Goal: Transaction & Acquisition: Subscribe to service/newsletter

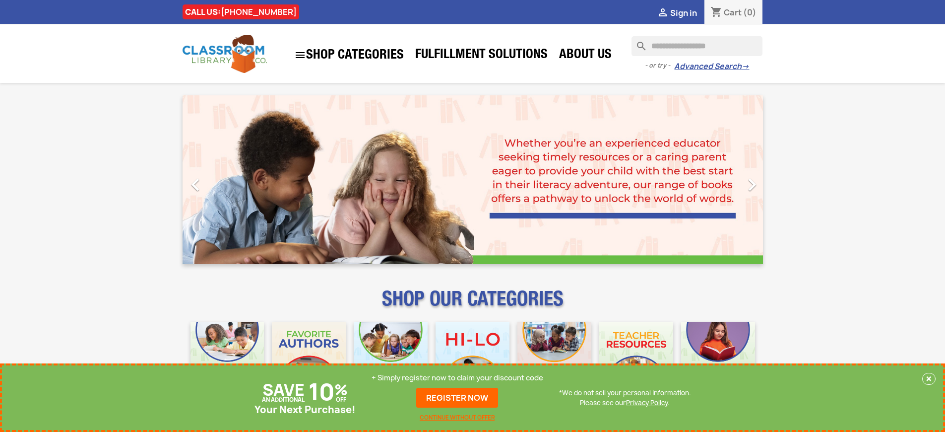
click at [457, 378] on p "+ Simply register now to claim your discount code" at bounding box center [458, 378] width 172 height 10
click at [457, 397] on link "REGISTER NOW" at bounding box center [457, 398] width 82 height 20
click at [457, 378] on p "+ Simply register now to claim your discount code" at bounding box center [458, 378] width 172 height 10
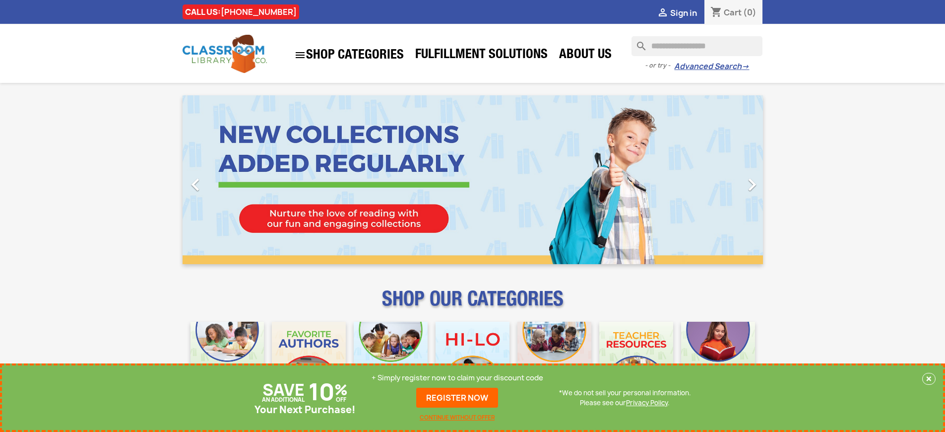
click at [457, 378] on p "+ Simply register now to claim your discount code" at bounding box center [458, 378] width 172 height 10
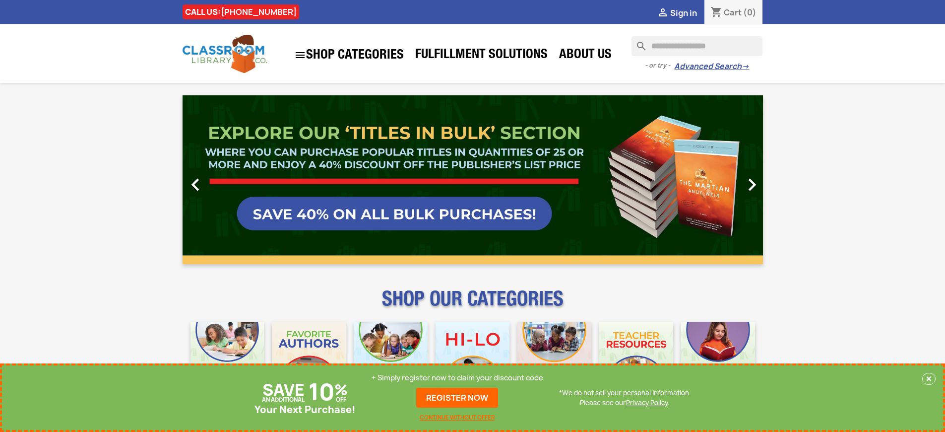
click at [457, 378] on p "+ Simply register now to claim your discount code" at bounding box center [458, 378] width 172 height 10
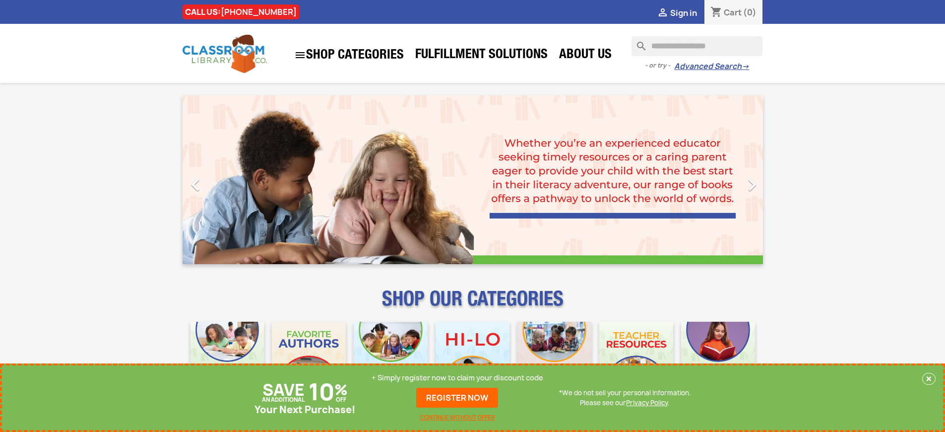
click at [457, 378] on p "+ Simply register now to claim your discount code" at bounding box center [458, 378] width 172 height 10
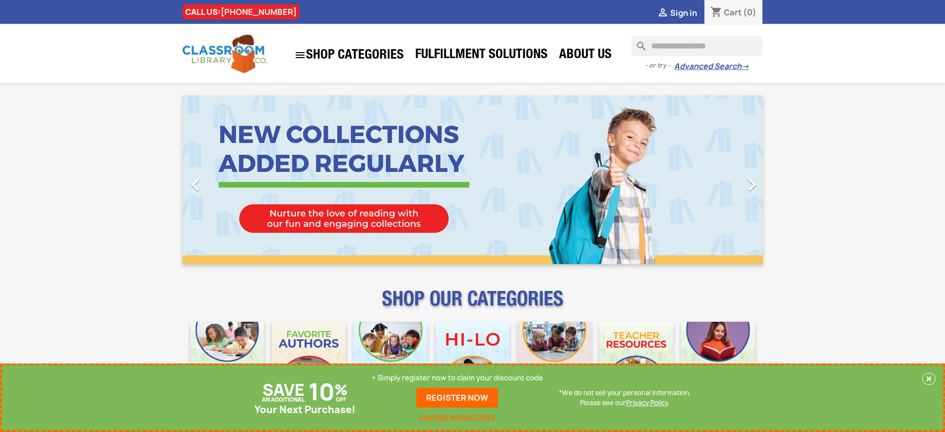
click at [457, 378] on p "+ Simply register now to claim your discount code" at bounding box center [458, 378] width 172 height 10
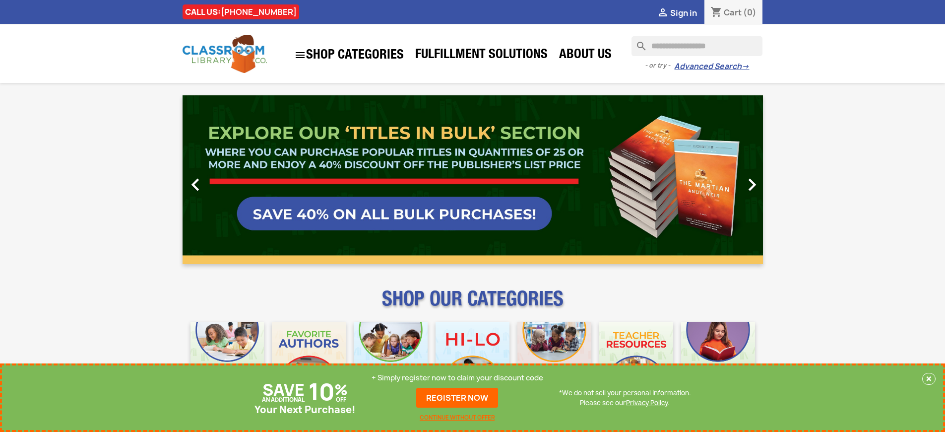
click at [457, 378] on p "+ Simply register now to claim your discount code" at bounding box center [458, 378] width 172 height 10
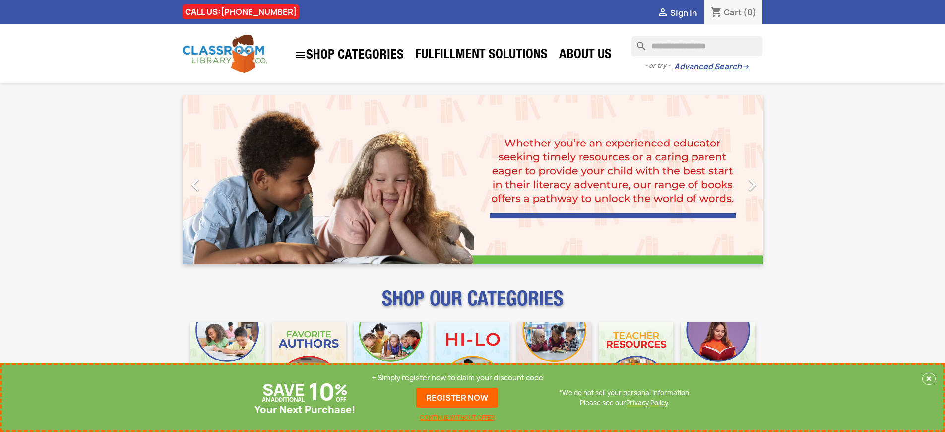
click at [457, 378] on p "+ Simply register now to claim your discount code" at bounding box center [458, 378] width 172 height 10
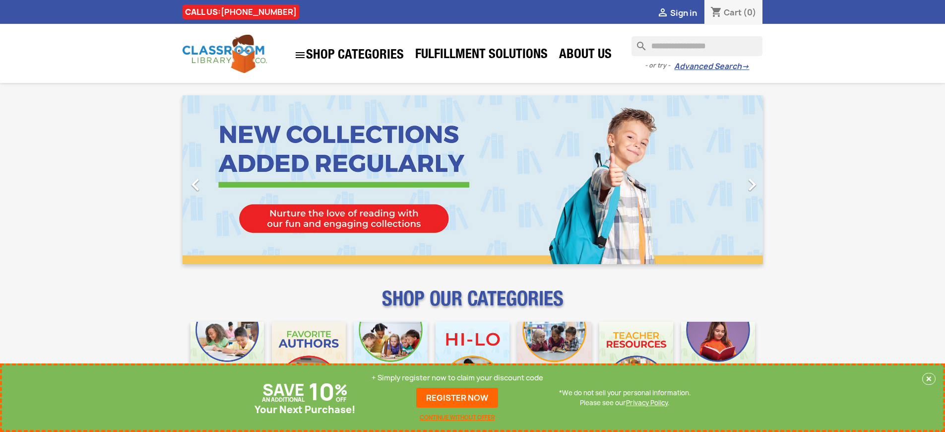
click at [457, 378] on p "+ Simply register now to claim your discount code" at bounding box center [458, 378] width 172 height 10
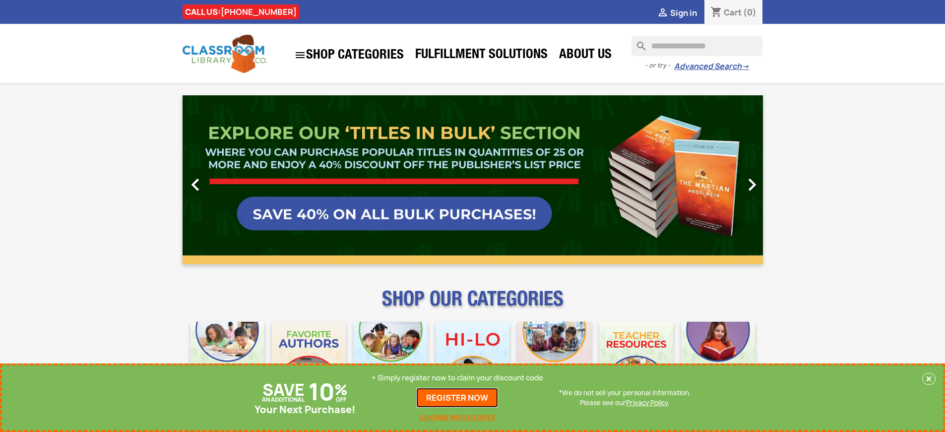
click at [457, 397] on link "REGISTER NOW" at bounding box center [457, 398] width 82 height 20
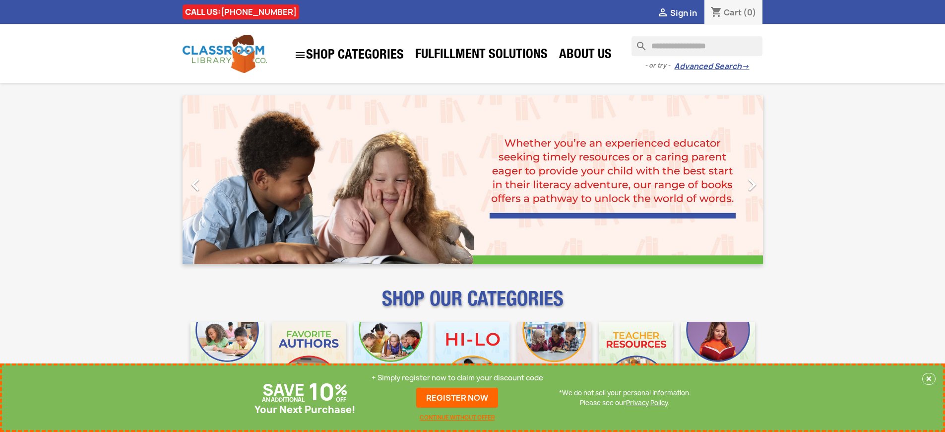
click at [457, 378] on p "+ Simply register now to claim your discount code" at bounding box center [458, 378] width 172 height 10
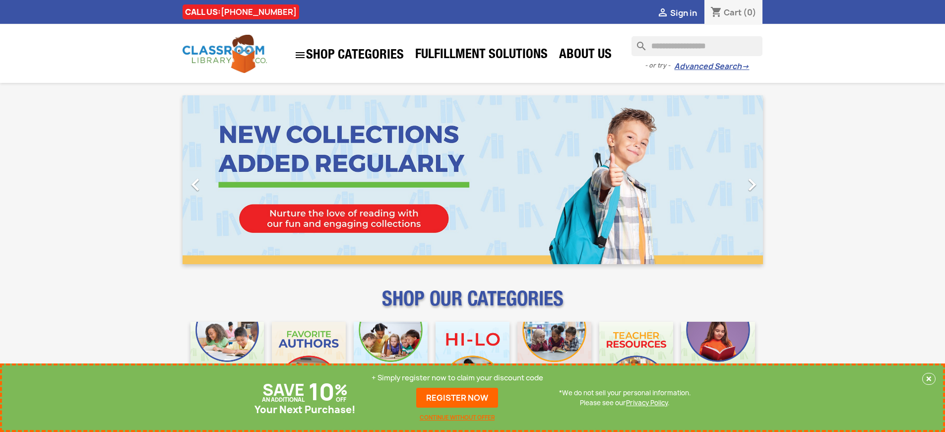
click at [457, 378] on p "+ Simply register now to claim your discount code" at bounding box center [458, 378] width 172 height 10
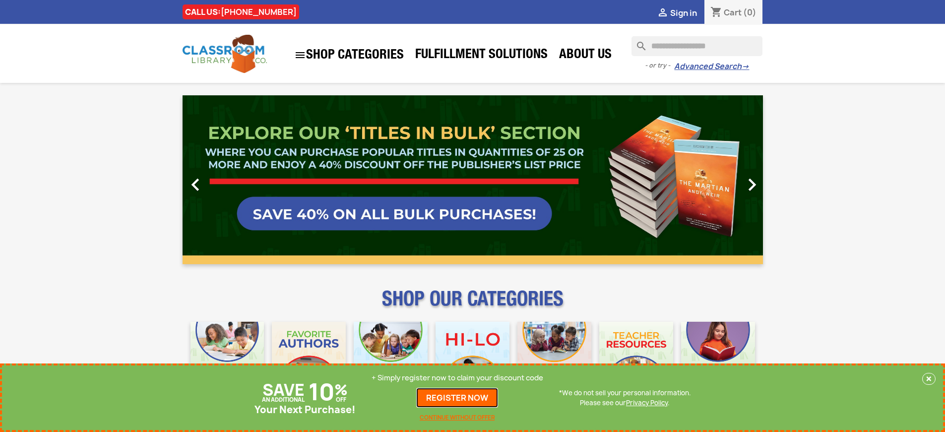
click at [457, 397] on link "REGISTER NOW" at bounding box center [457, 398] width 82 height 20
